Goal: Task Accomplishment & Management: Manage account settings

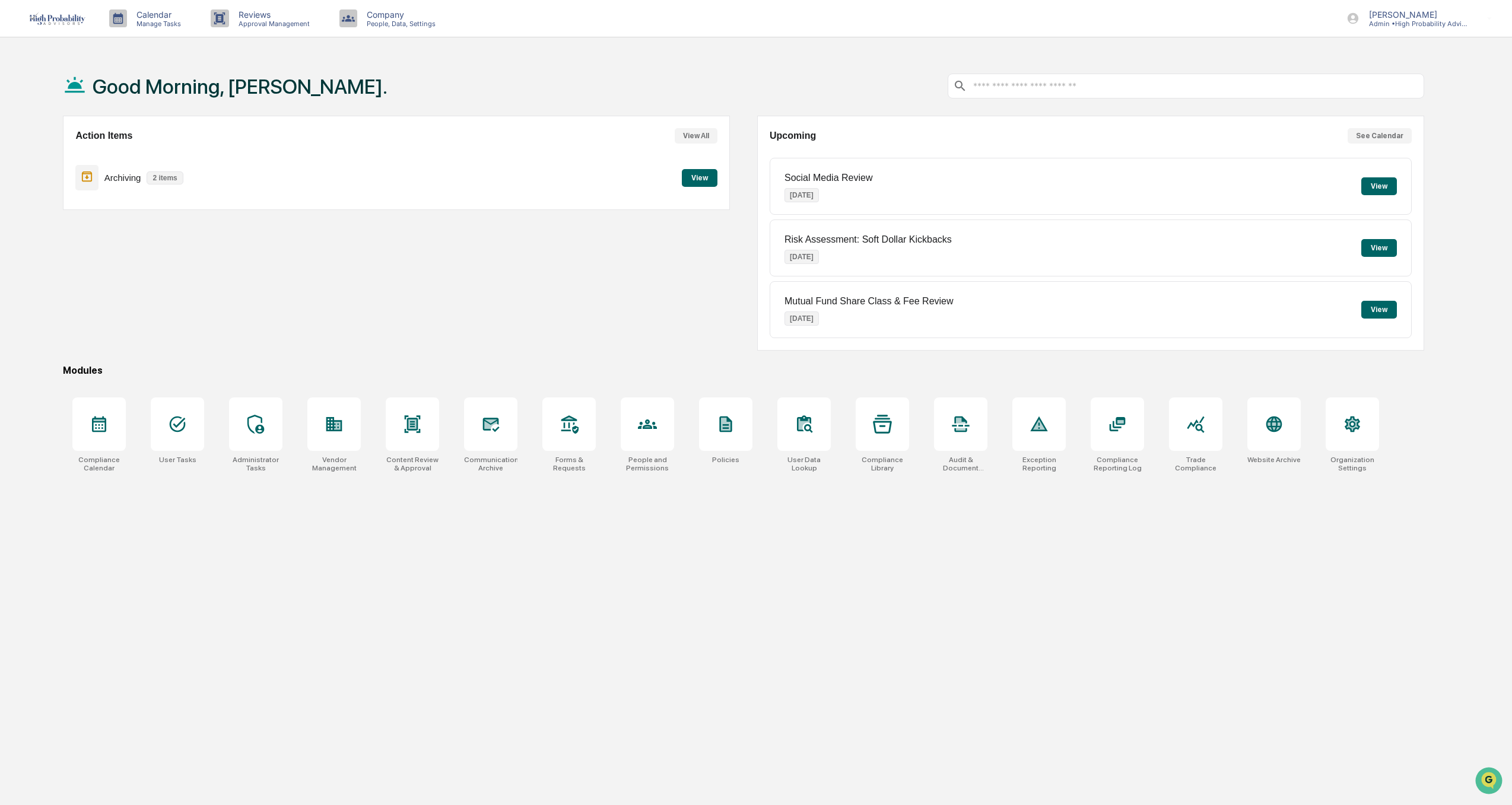
click at [1038, 85] on input "text" at bounding box center [1195, 86] width 447 height 11
click at [251, 409] on div at bounding box center [256, 424] width 53 height 53
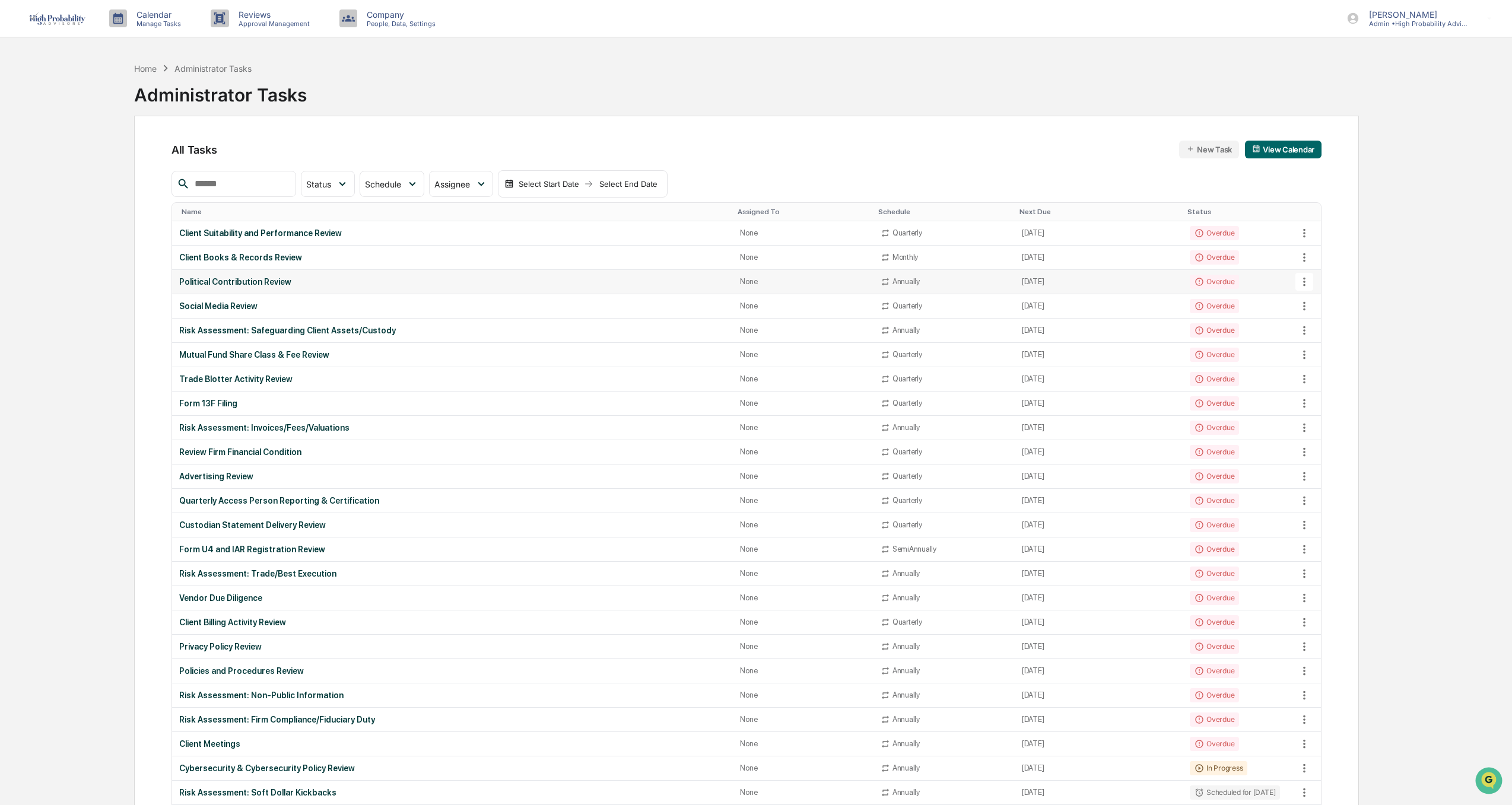
click at [241, 284] on div "Political Contribution Review" at bounding box center [452, 282] width 546 height 9
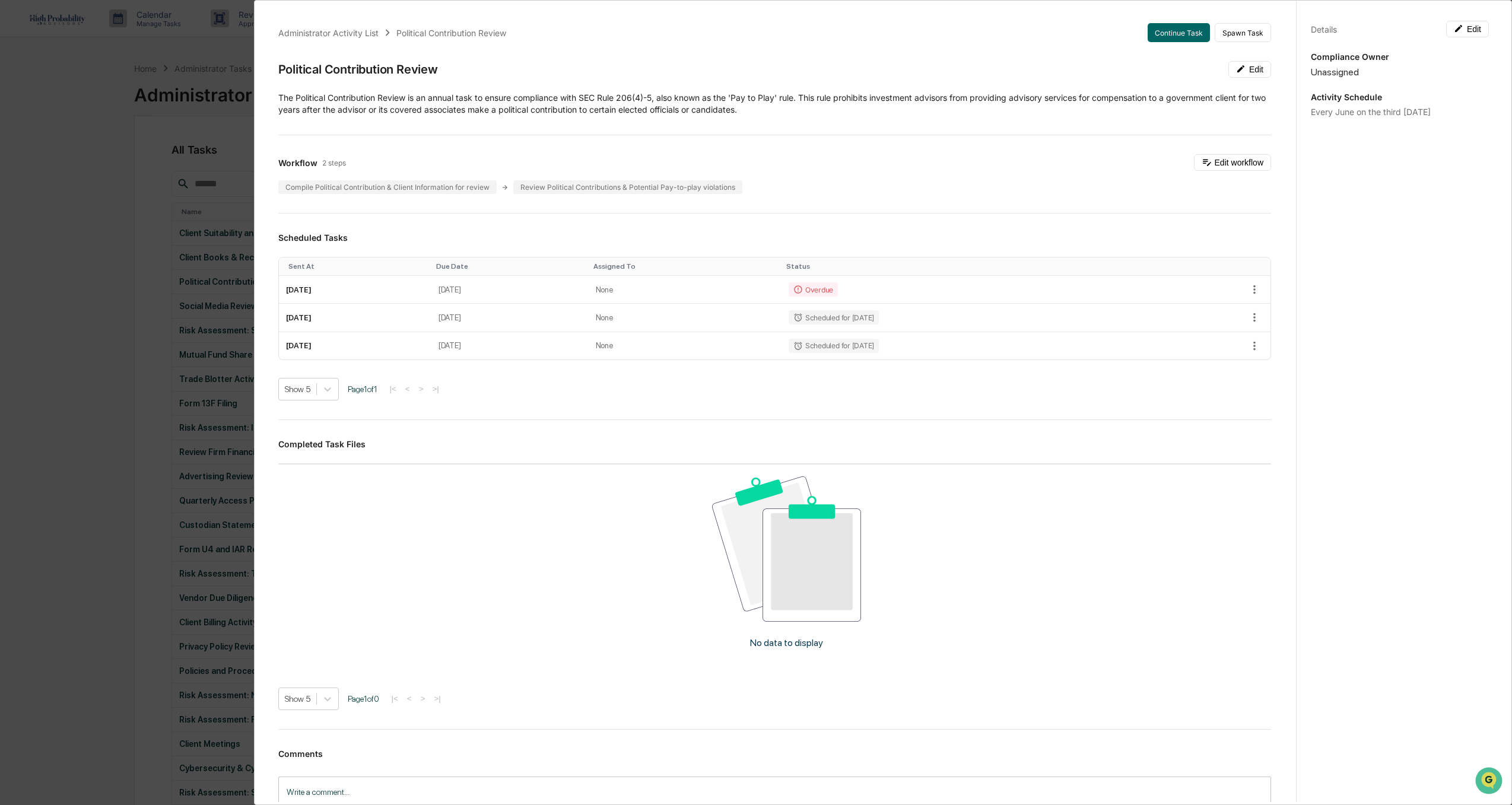
click at [52, 257] on div "Administrator Activity List Political Contribution Review Continue Task Spawn T…" at bounding box center [756, 403] width 1512 height 805
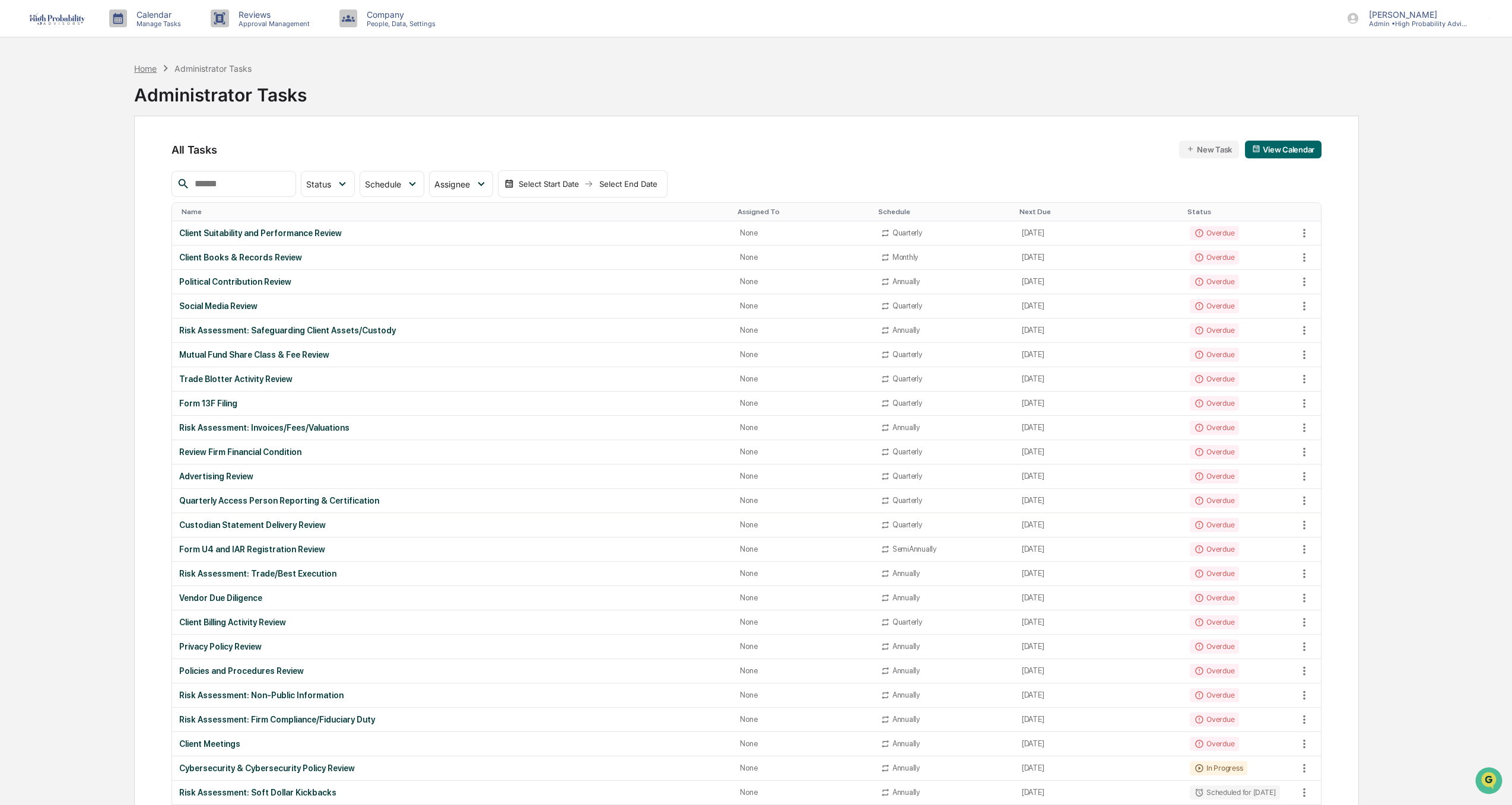
click at [141, 70] on div "Home" at bounding box center [146, 68] width 23 height 10
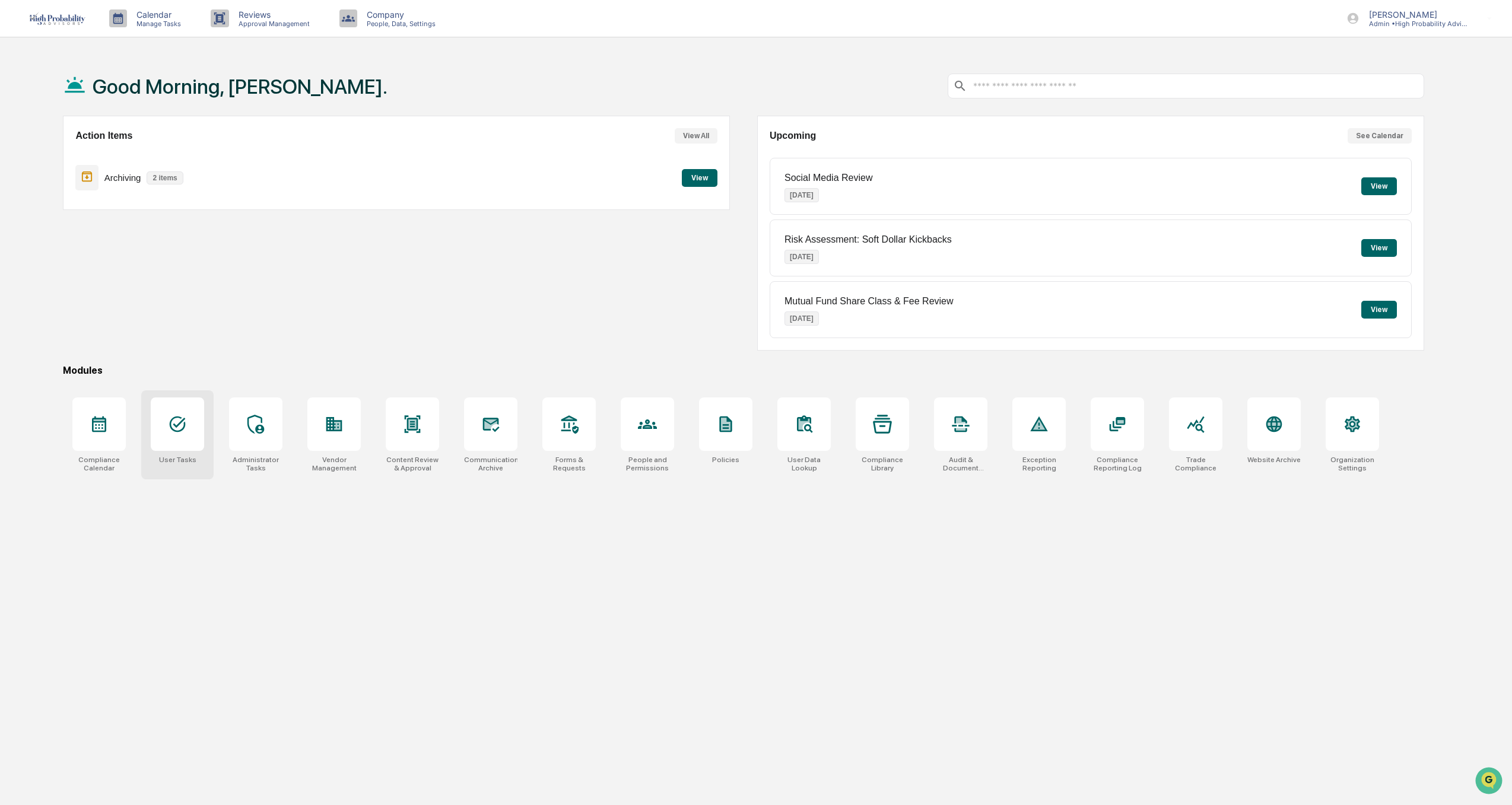
click at [176, 426] on icon at bounding box center [177, 424] width 16 height 16
click at [96, 420] on icon at bounding box center [99, 420] width 11 height 2
click at [558, 420] on div at bounding box center [569, 424] width 53 height 53
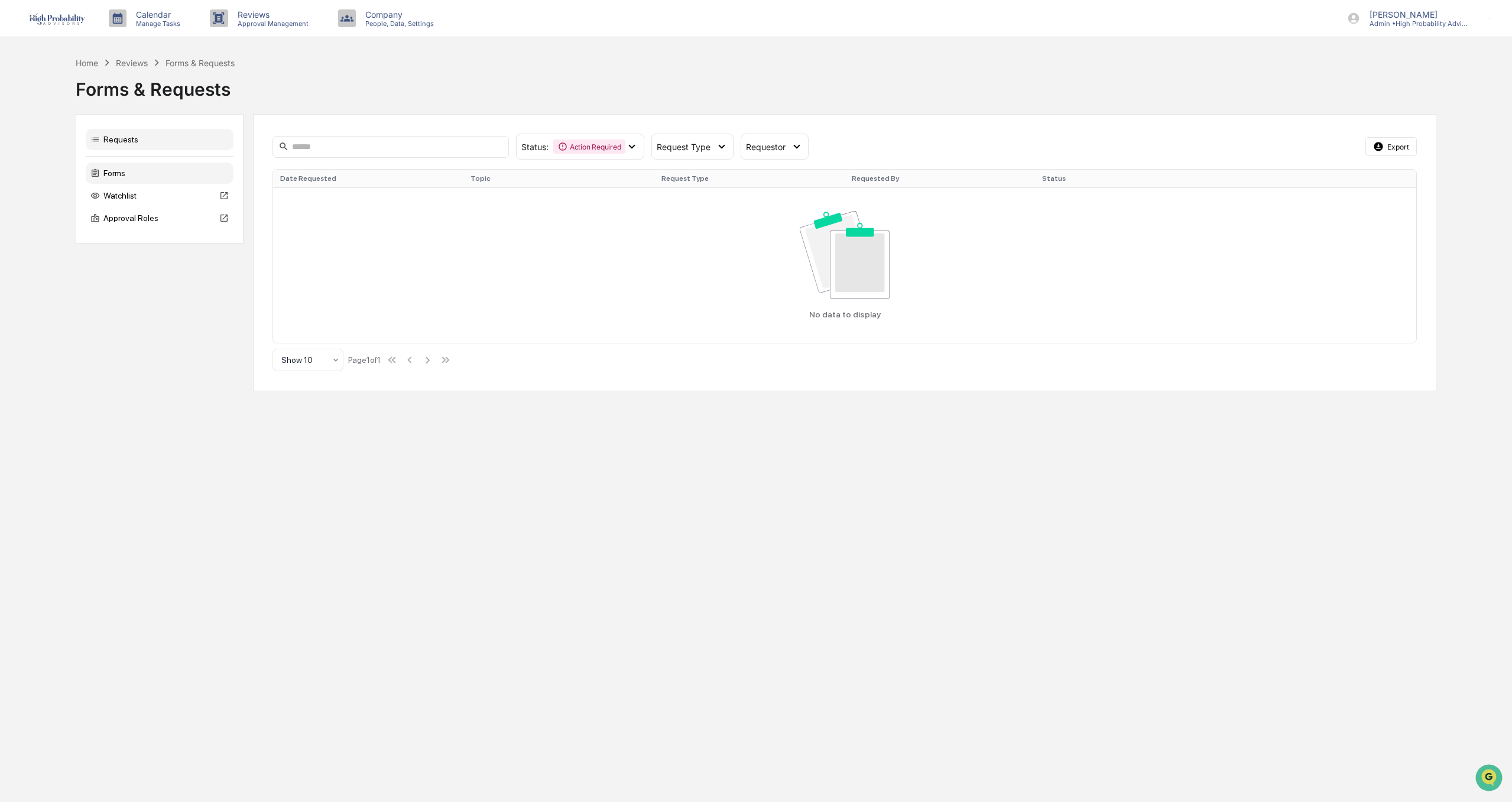
click at [117, 172] on div "Forms" at bounding box center [160, 173] width 148 height 21
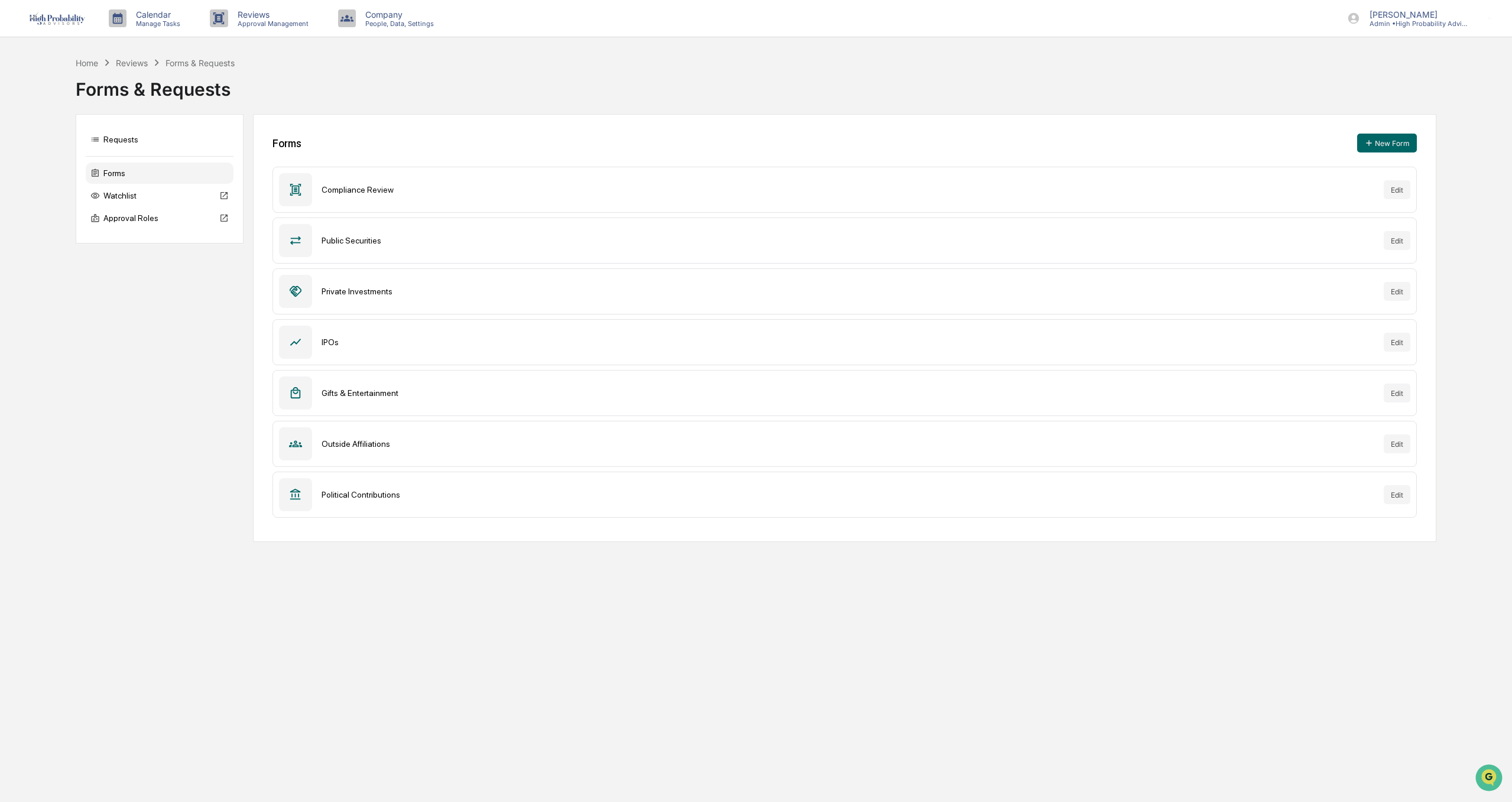
click at [287, 496] on div at bounding box center [295, 494] width 33 height 33
click at [1397, 498] on button "Edit" at bounding box center [1397, 495] width 26 height 19
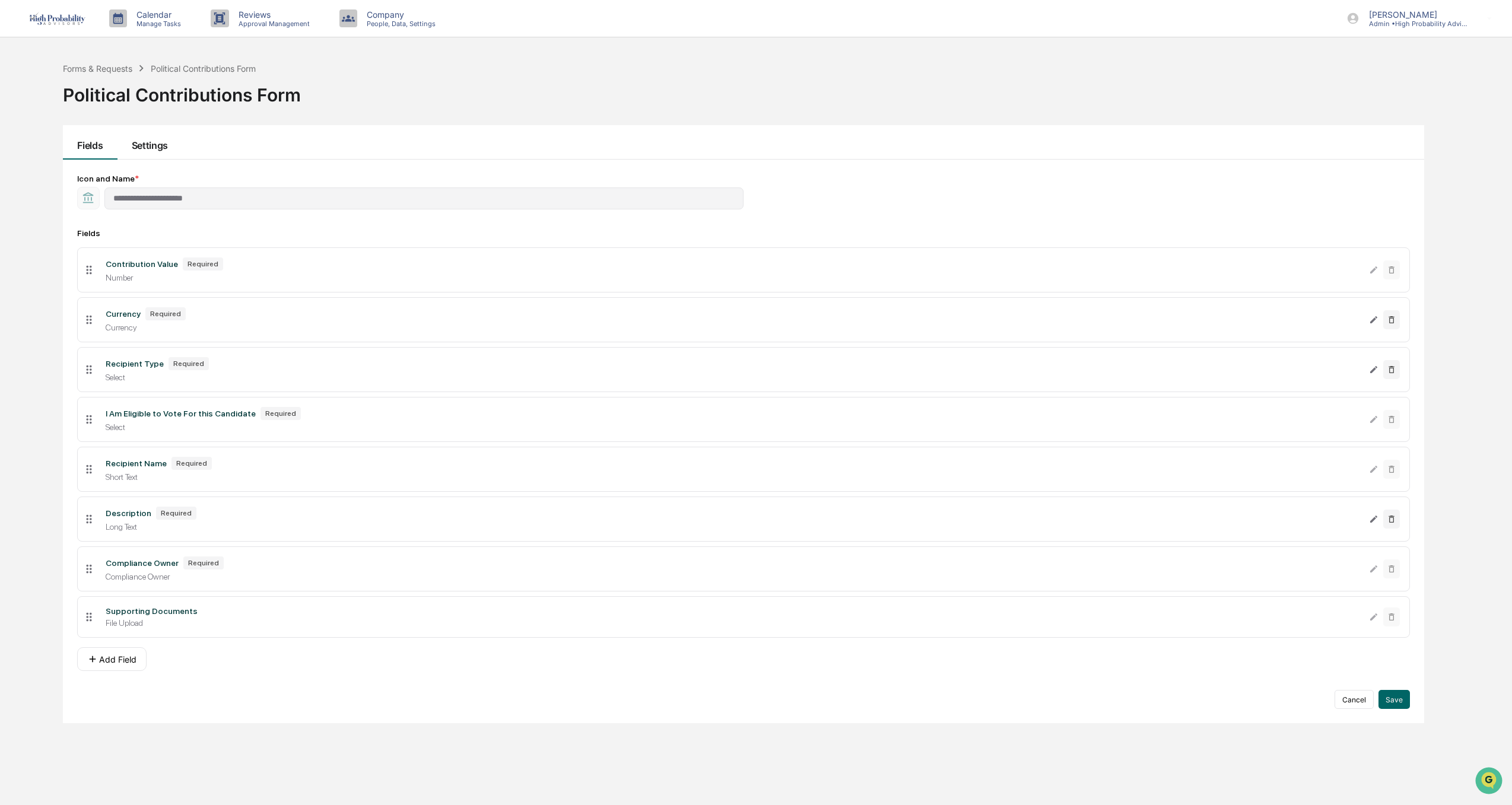
click at [163, 146] on button "Settings" at bounding box center [150, 142] width 65 height 34
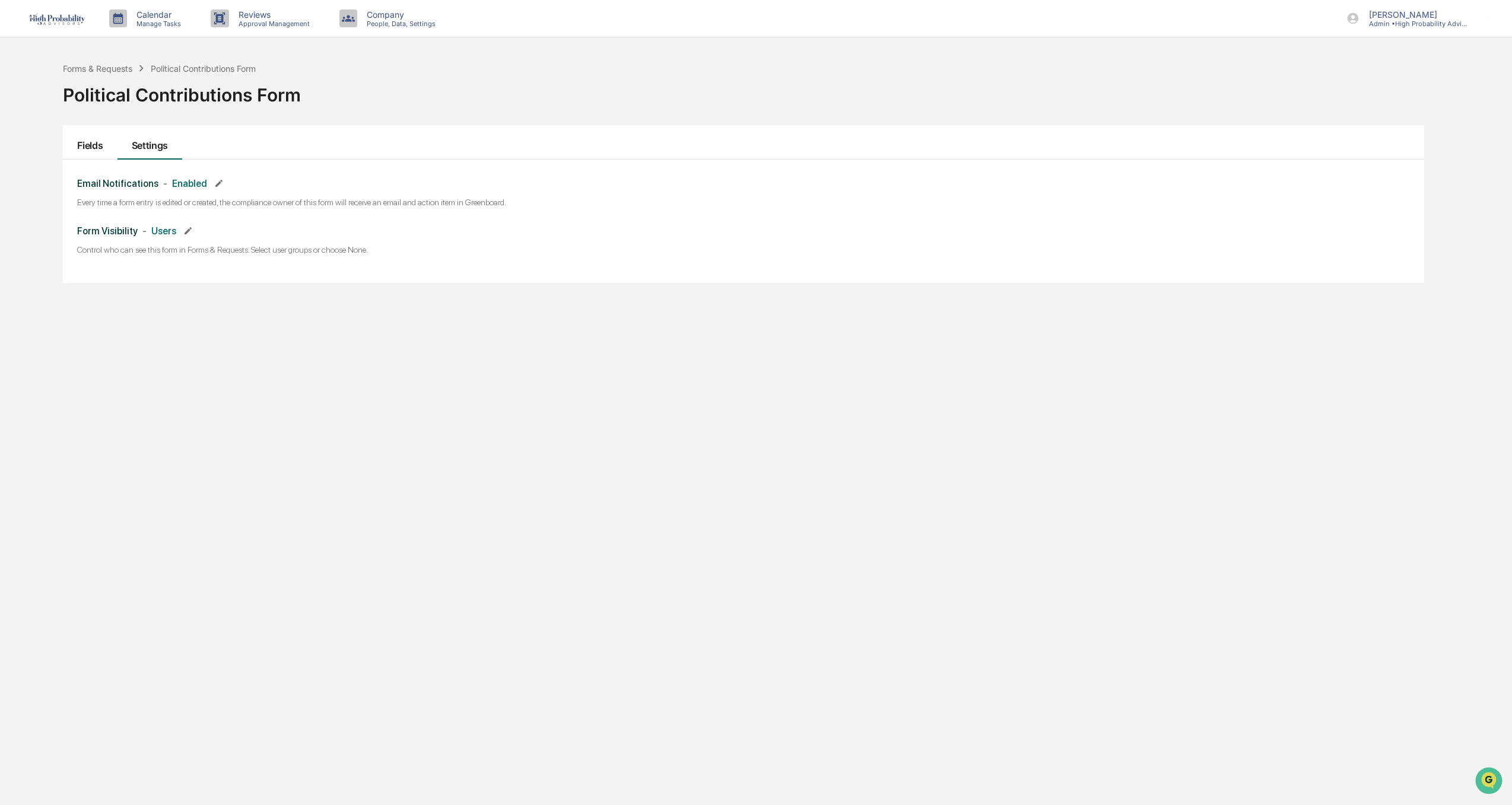
click at [96, 147] on button "Fields" at bounding box center [89, 142] width 54 height 34
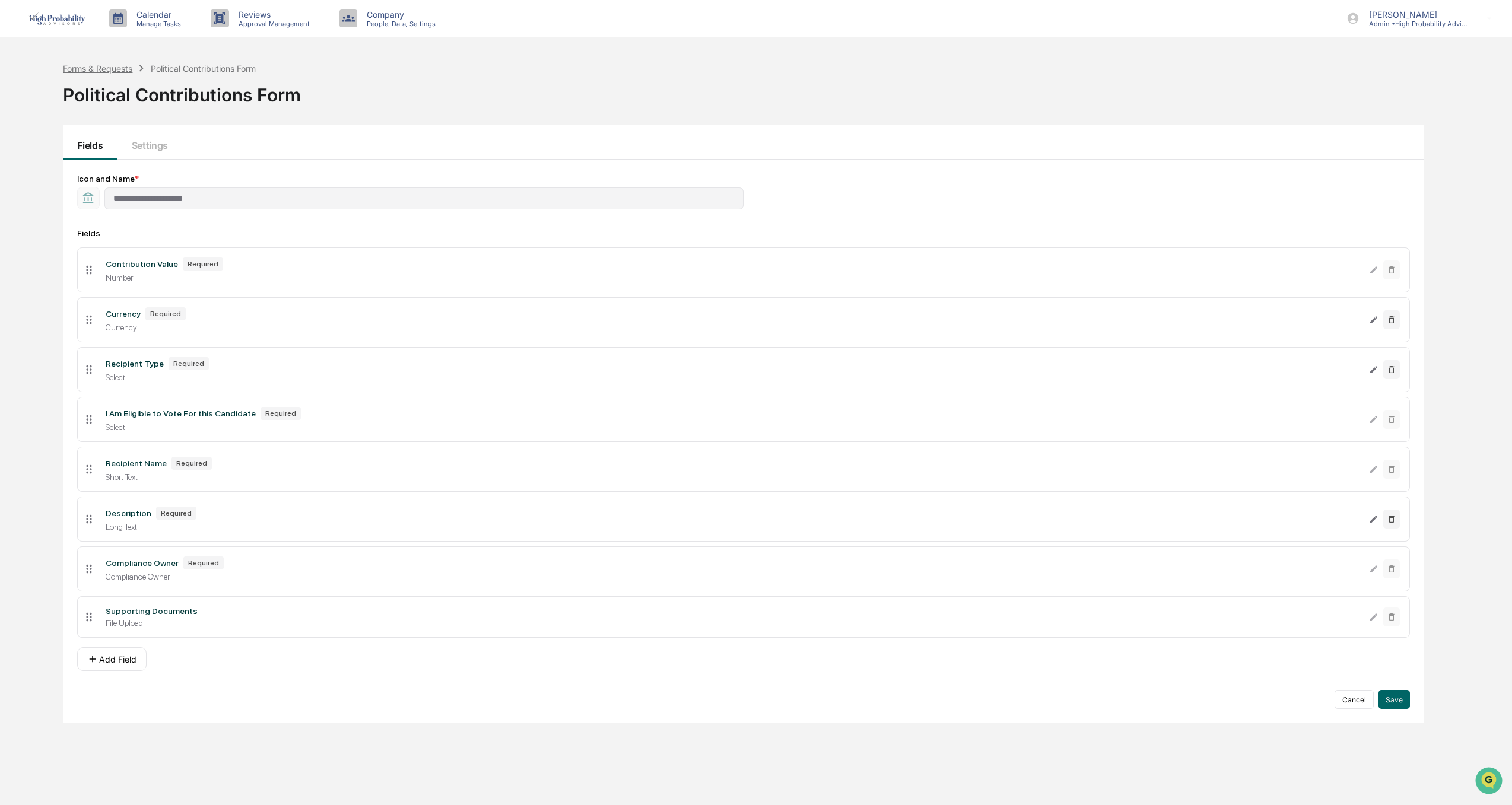
click at [109, 70] on div "Forms & Requests" at bounding box center [98, 68] width 70 height 10
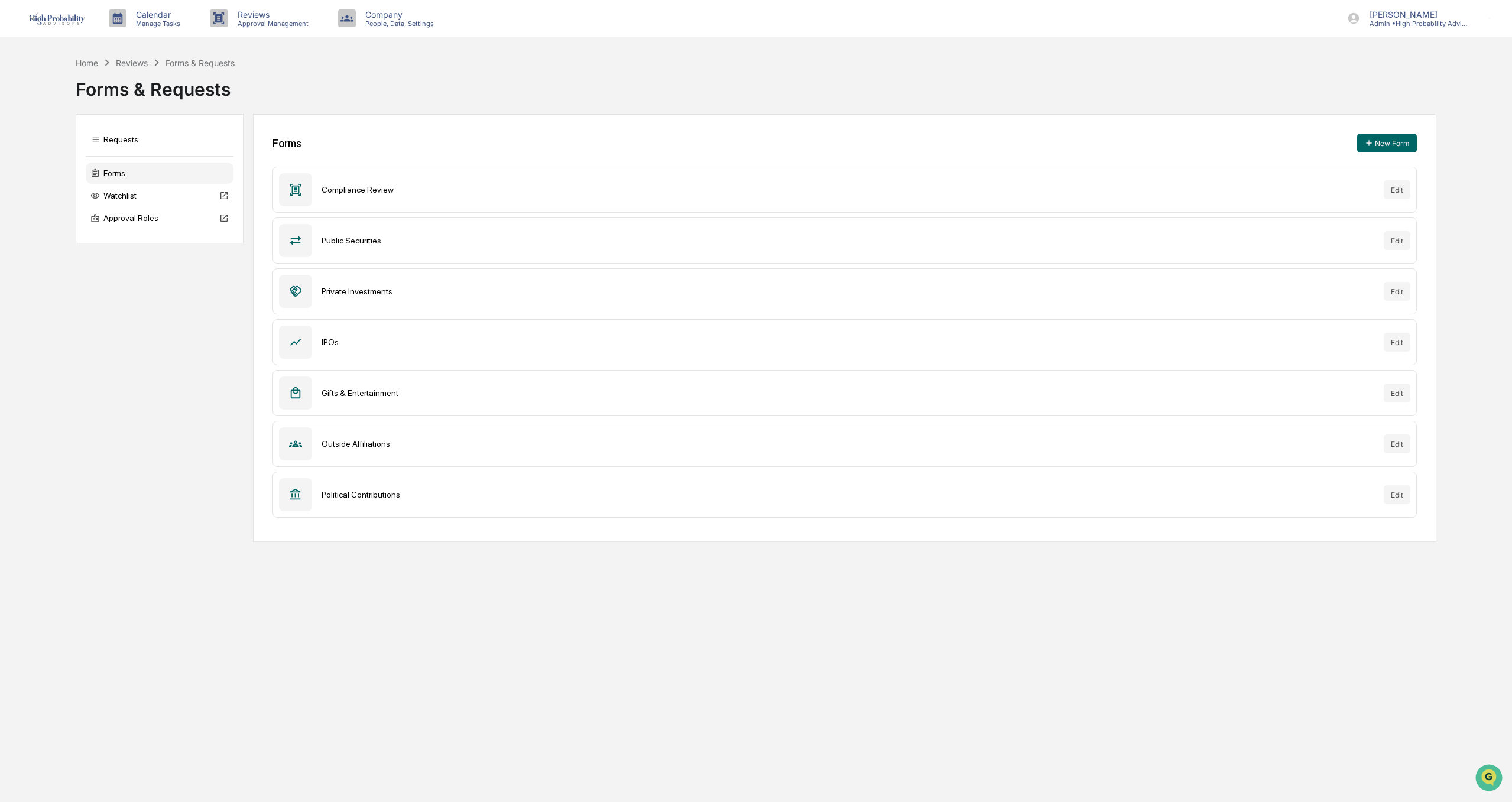
drag, startPoint x: 335, startPoint y: 492, endPoint x: 351, endPoint y: 497, distance: 16.8
click at [335, 491] on div "Political Contributions" at bounding box center [847, 494] width 1052 height 9
click at [296, 491] on icon at bounding box center [295, 494] width 13 height 13
click at [1402, 498] on button "Edit" at bounding box center [1397, 495] width 26 height 19
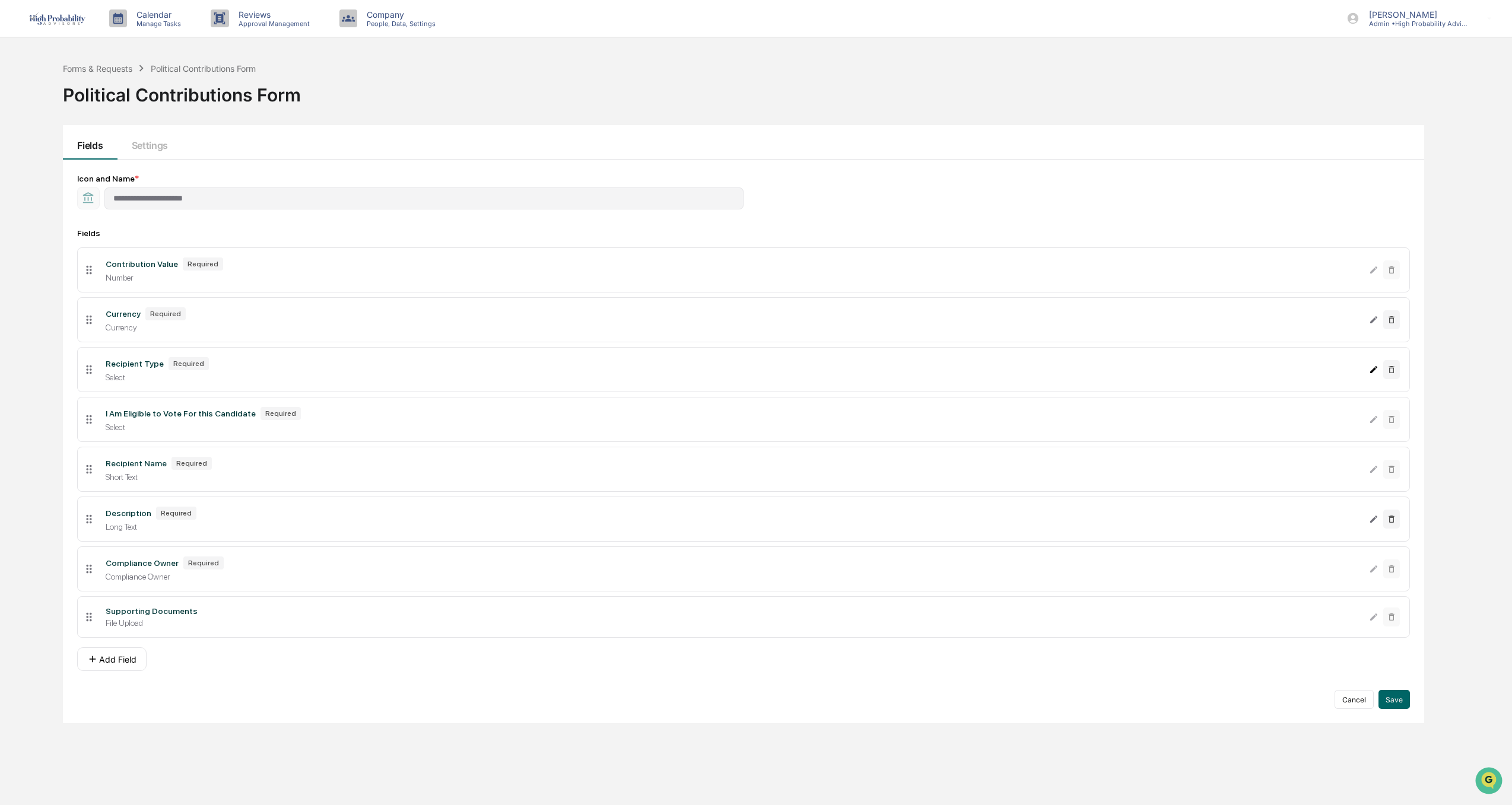
click at [1372, 368] on icon "Edit Recipient Type field" at bounding box center [1374, 369] width 9 height 9
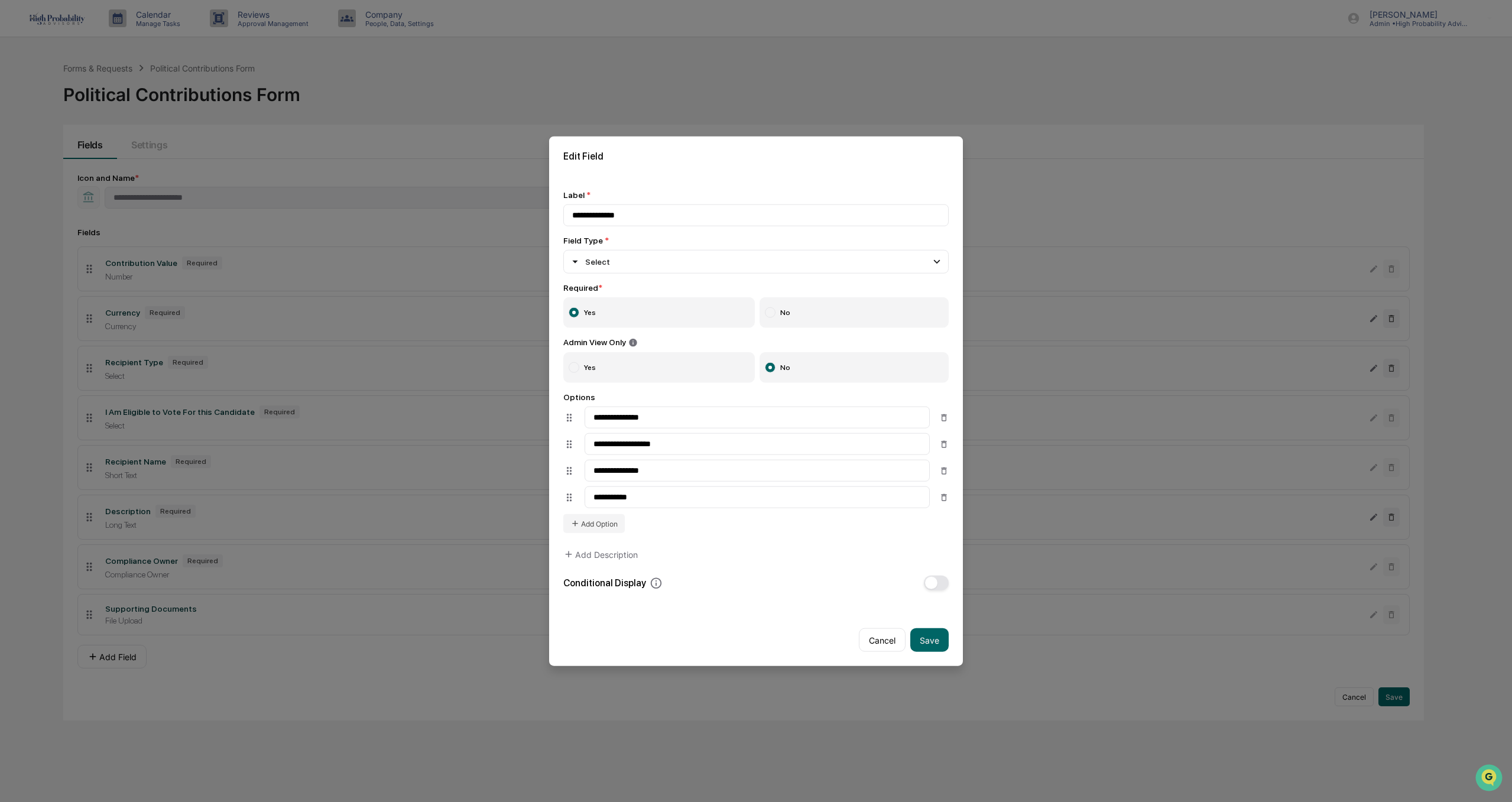
drag, startPoint x: 883, startPoint y: 639, endPoint x: 954, endPoint y: 690, distance: 87.4
click at [883, 639] on button "Cancel" at bounding box center [882, 639] width 47 height 23
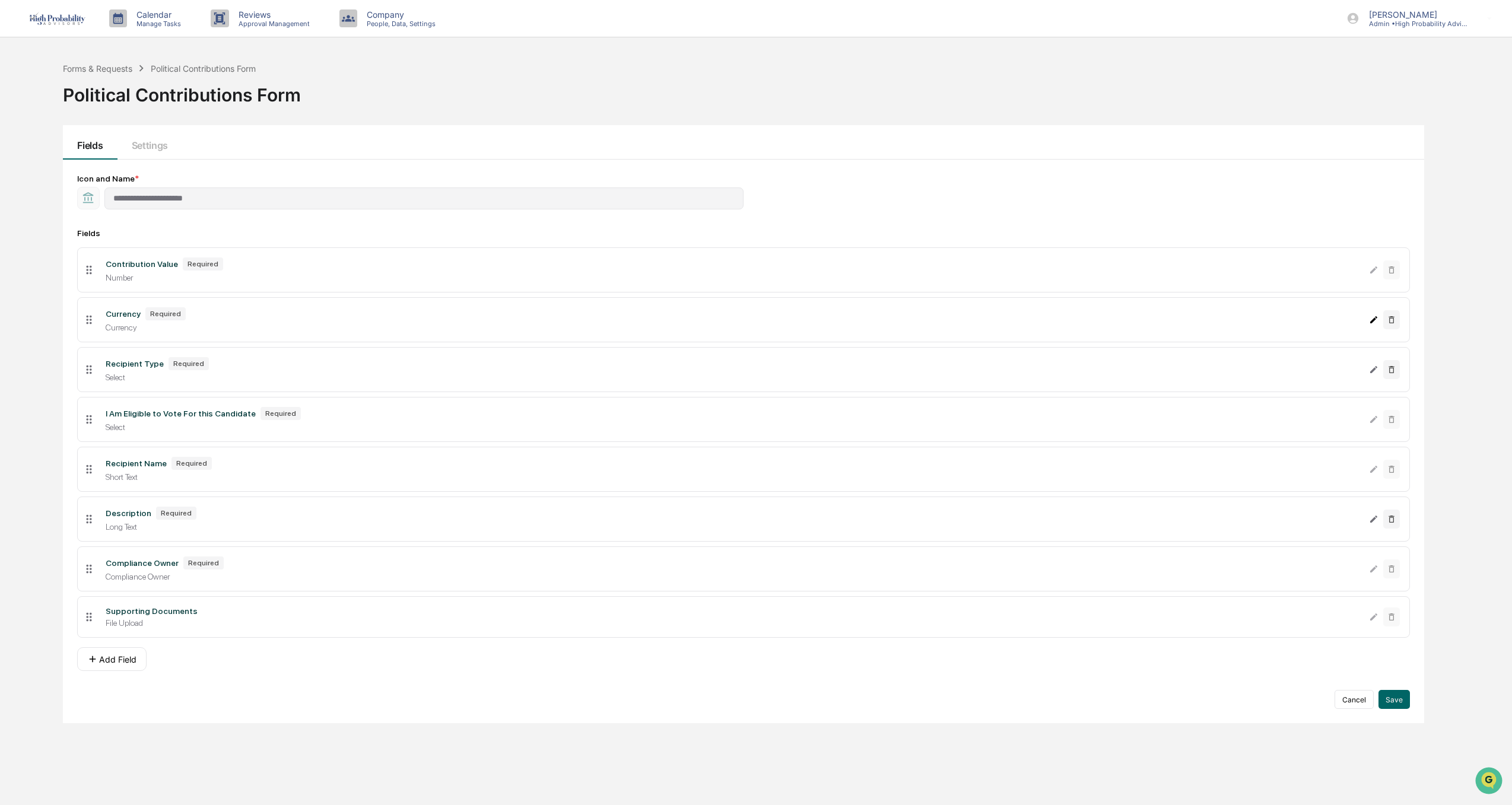
click at [1372, 321] on icon "Edit Currency field" at bounding box center [1373, 320] width 7 height 7
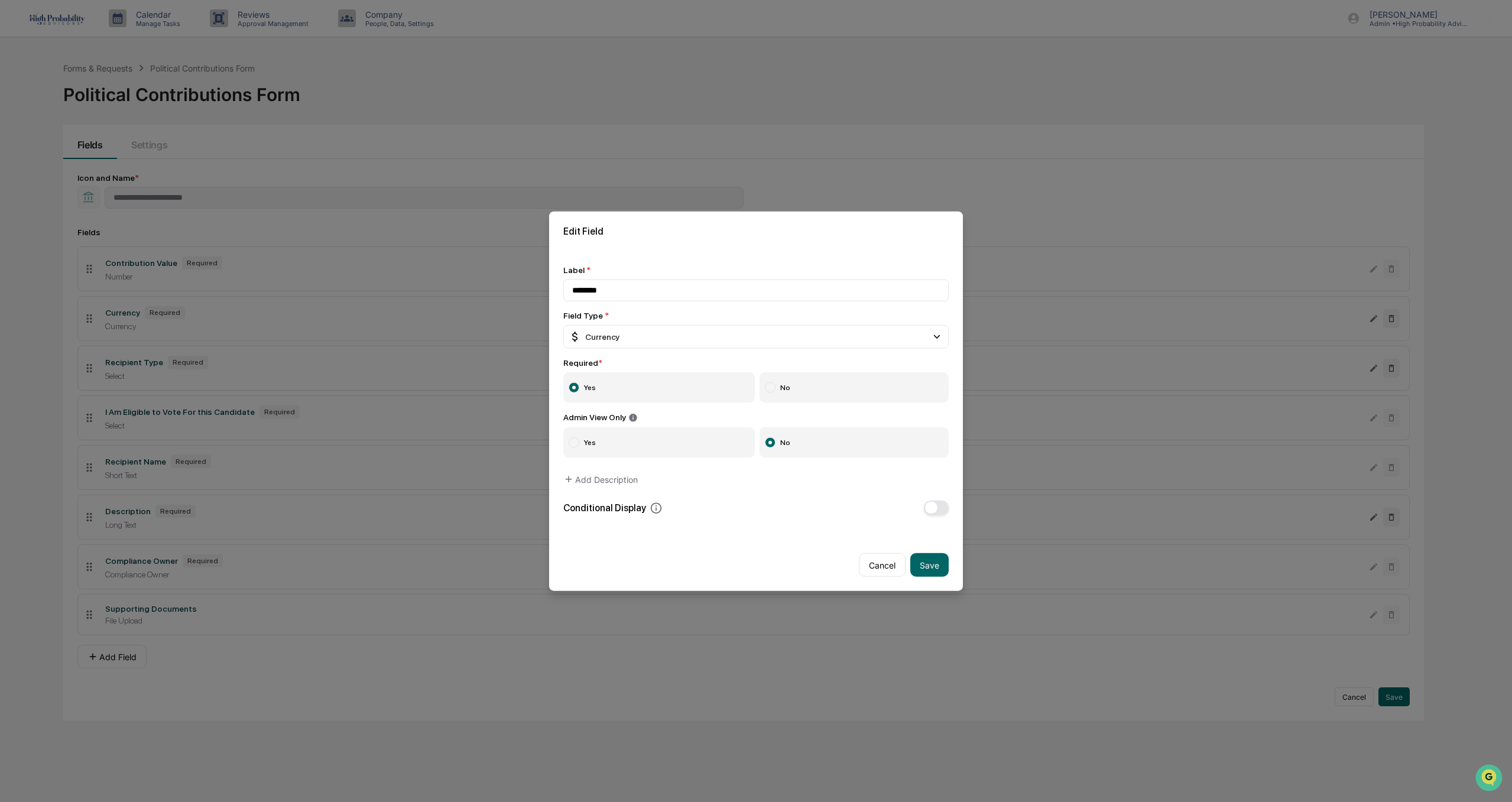
click at [894, 566] on button "Cancel" at bounding box center [882, 564] width 47 height 23
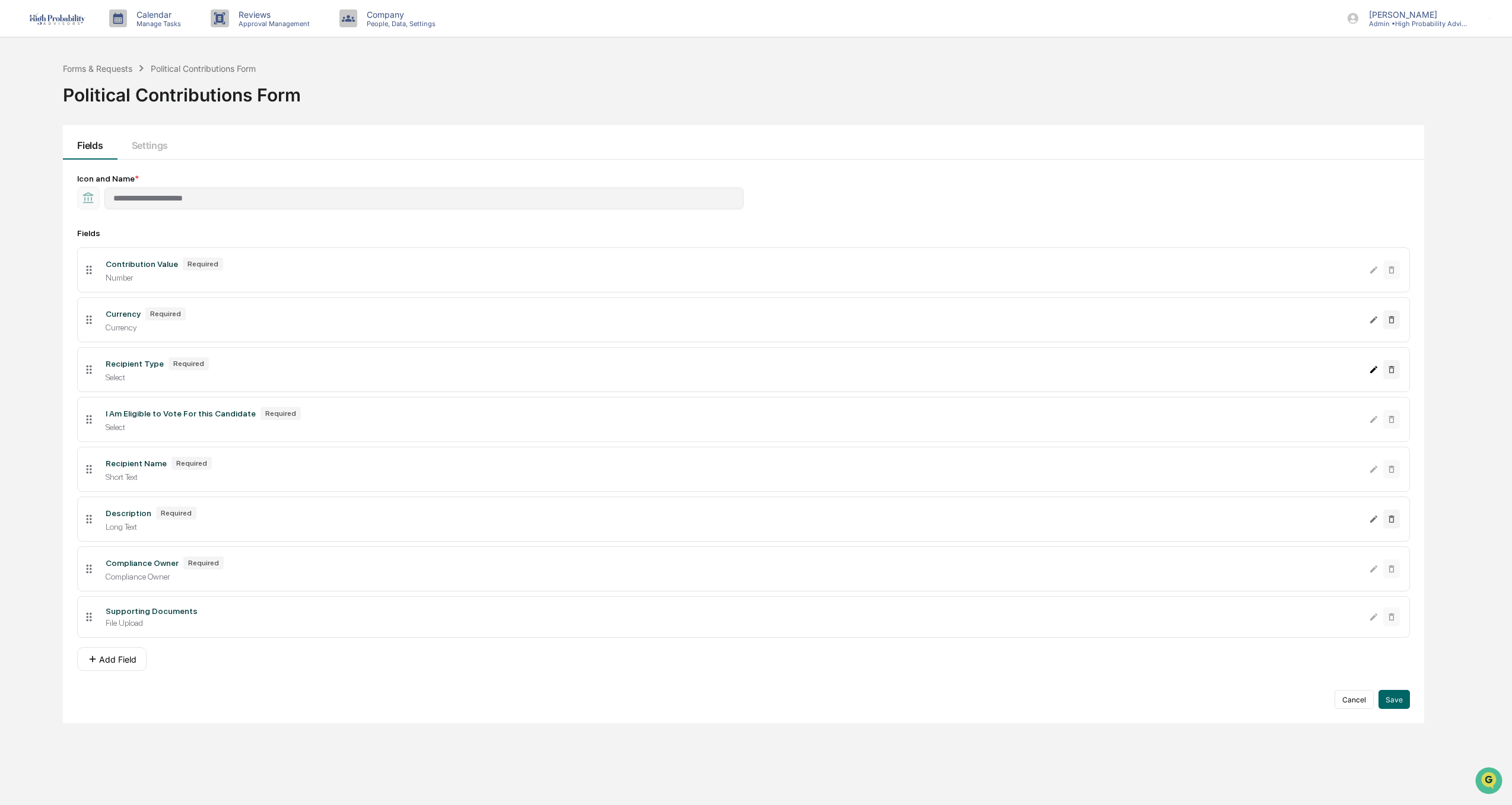
click at [1373, 371] on icon "Edit Recipient Type field" at bounding box center [1373, 369] width 7 height 7
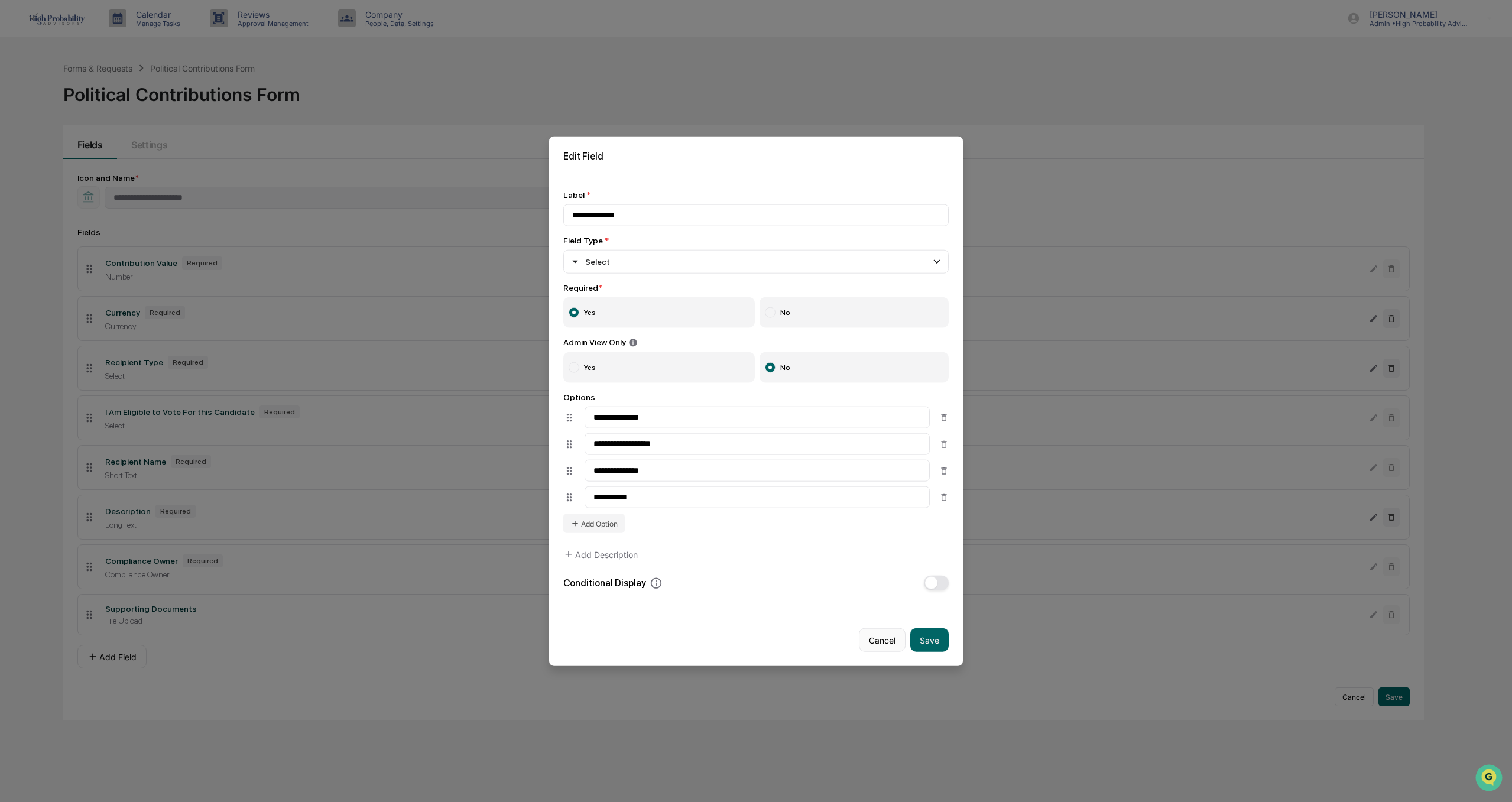
click at [877, 641] on button "Cancel" at bounding box center [882, 639] width 47 height 23
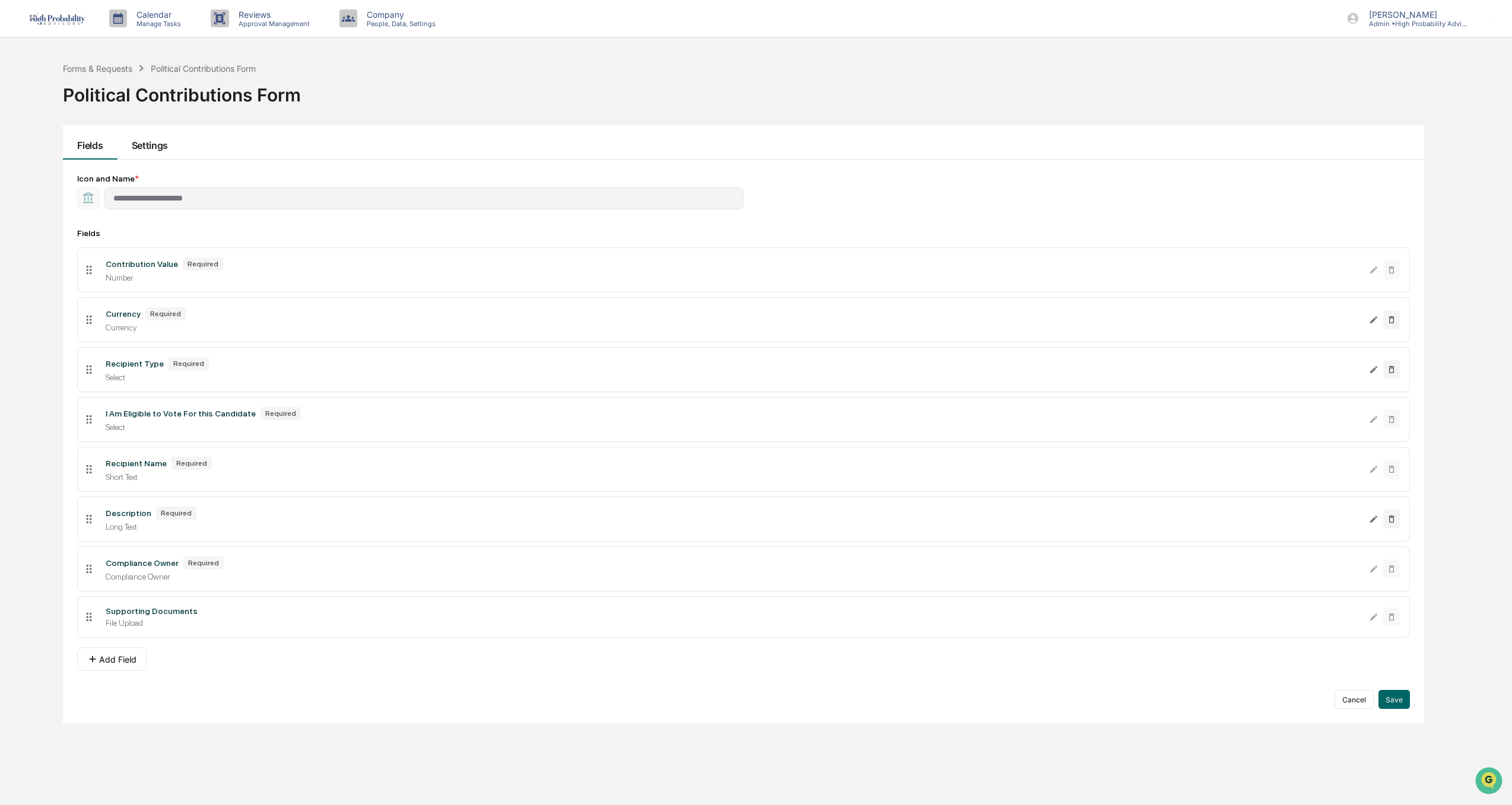
click at [143, 145] on button "Settings" at bounding box center [150, 142] width 65 height 34
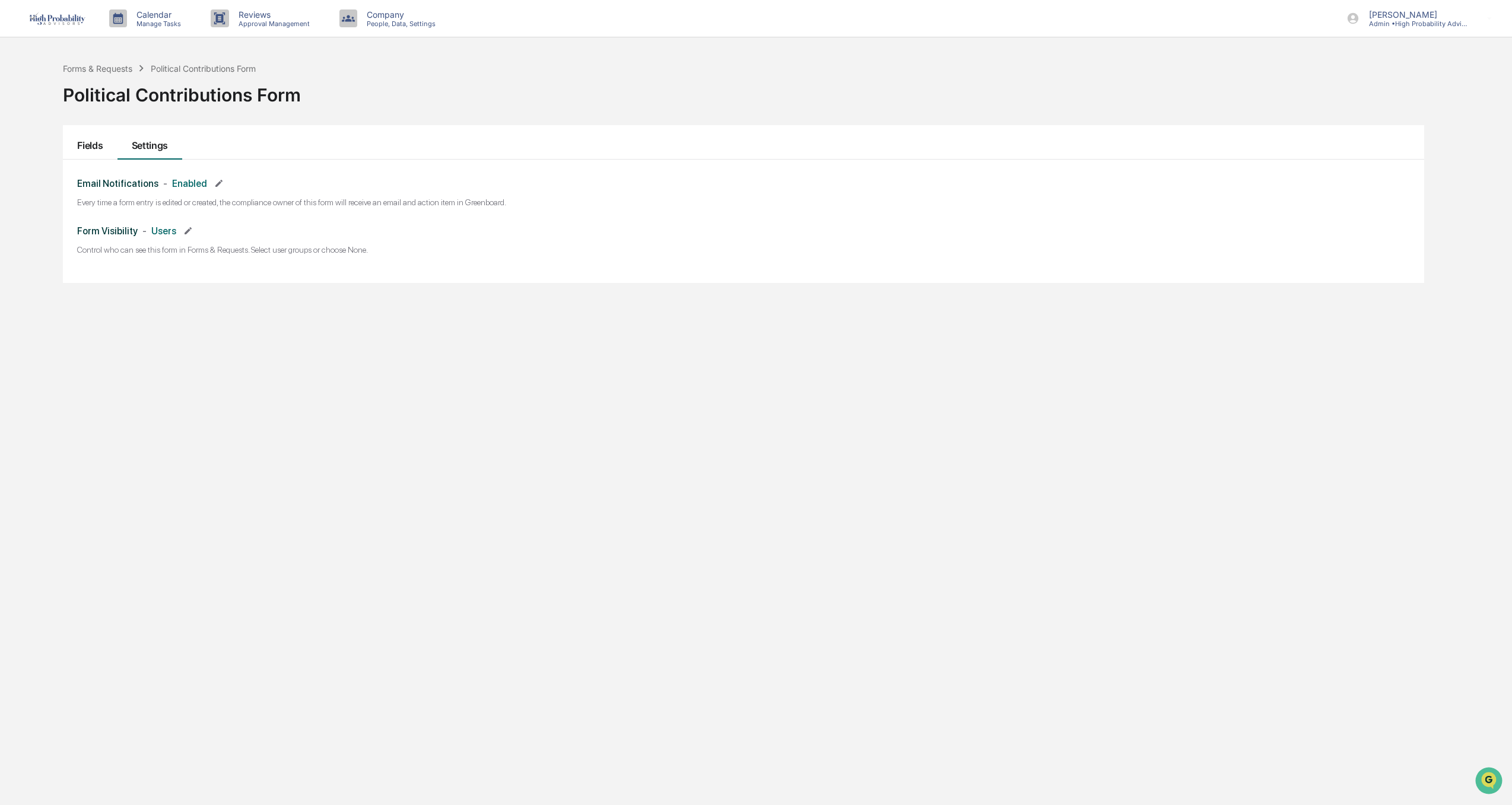
click at [87, 138] on button "Fields" at bounding box center [89, 142] width 54 height 34
